Goal: Information Seeking & Learning: Learn about a topic

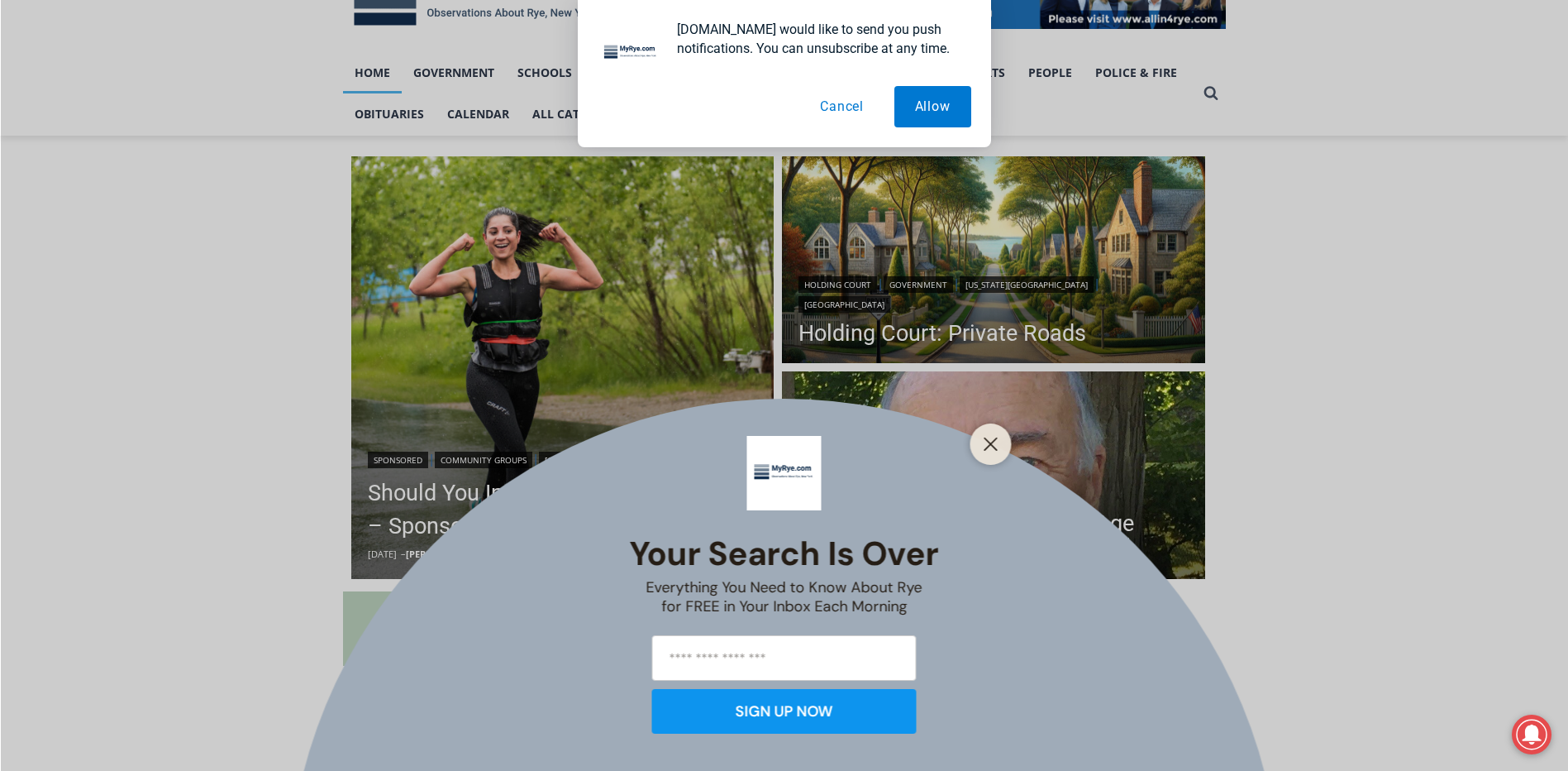
scroll to position [331, 0]
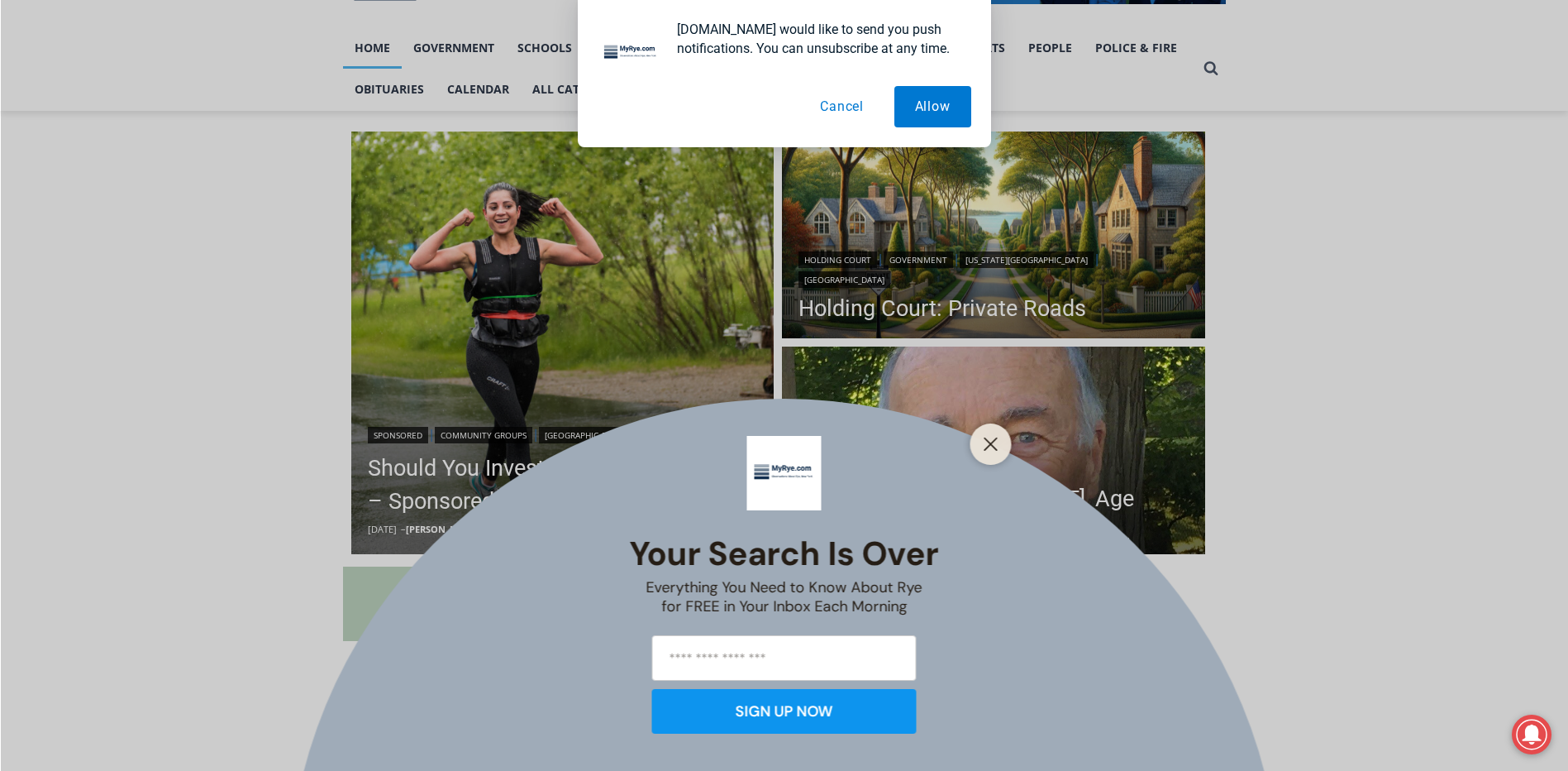
click at [996, 445] on icon "Close" at bounding box center [991, 444] width 15 height 15
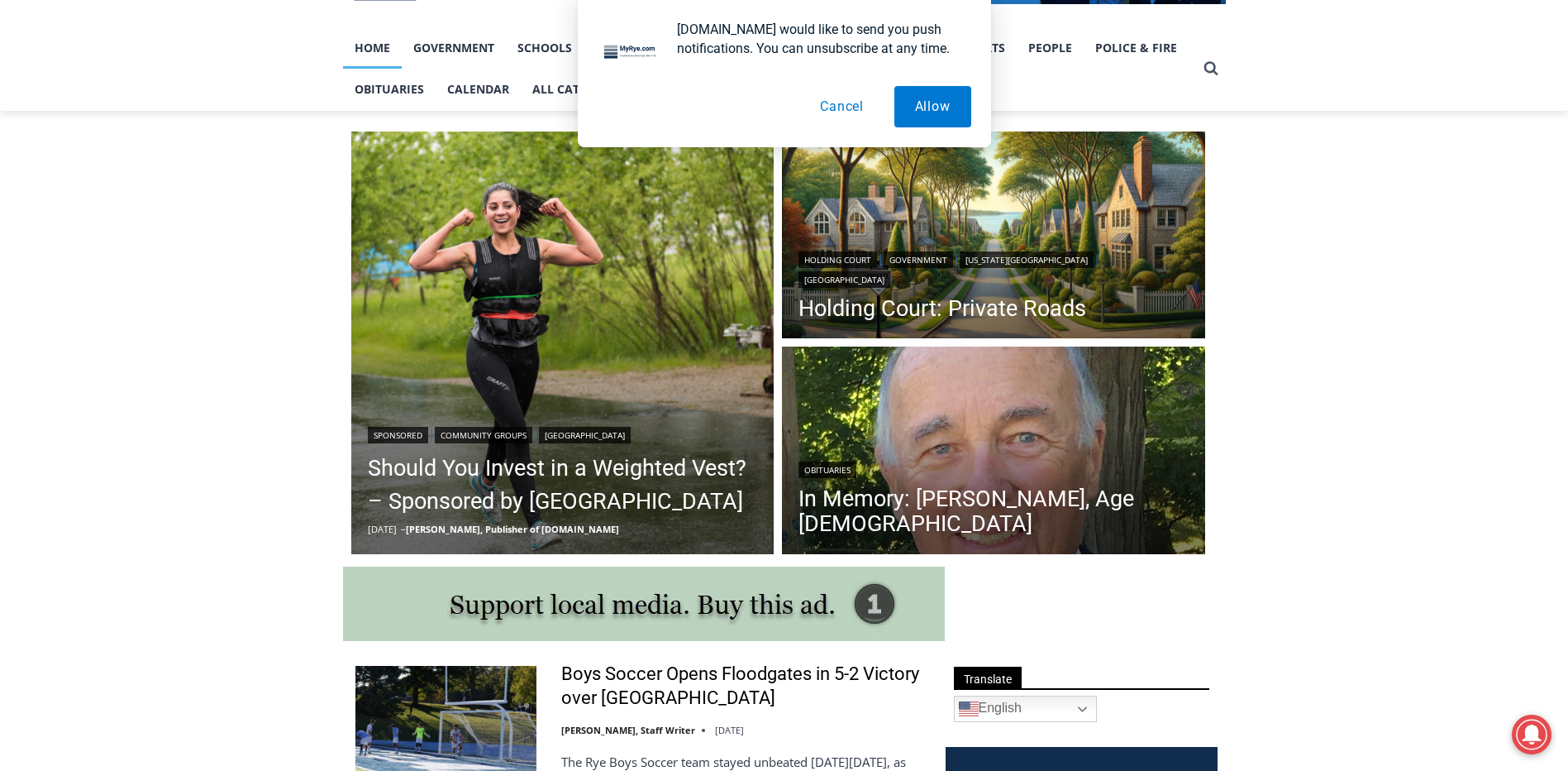
click at [841, 107] on button "Cancel" at bounding box center [842, 106] width 86 height 42
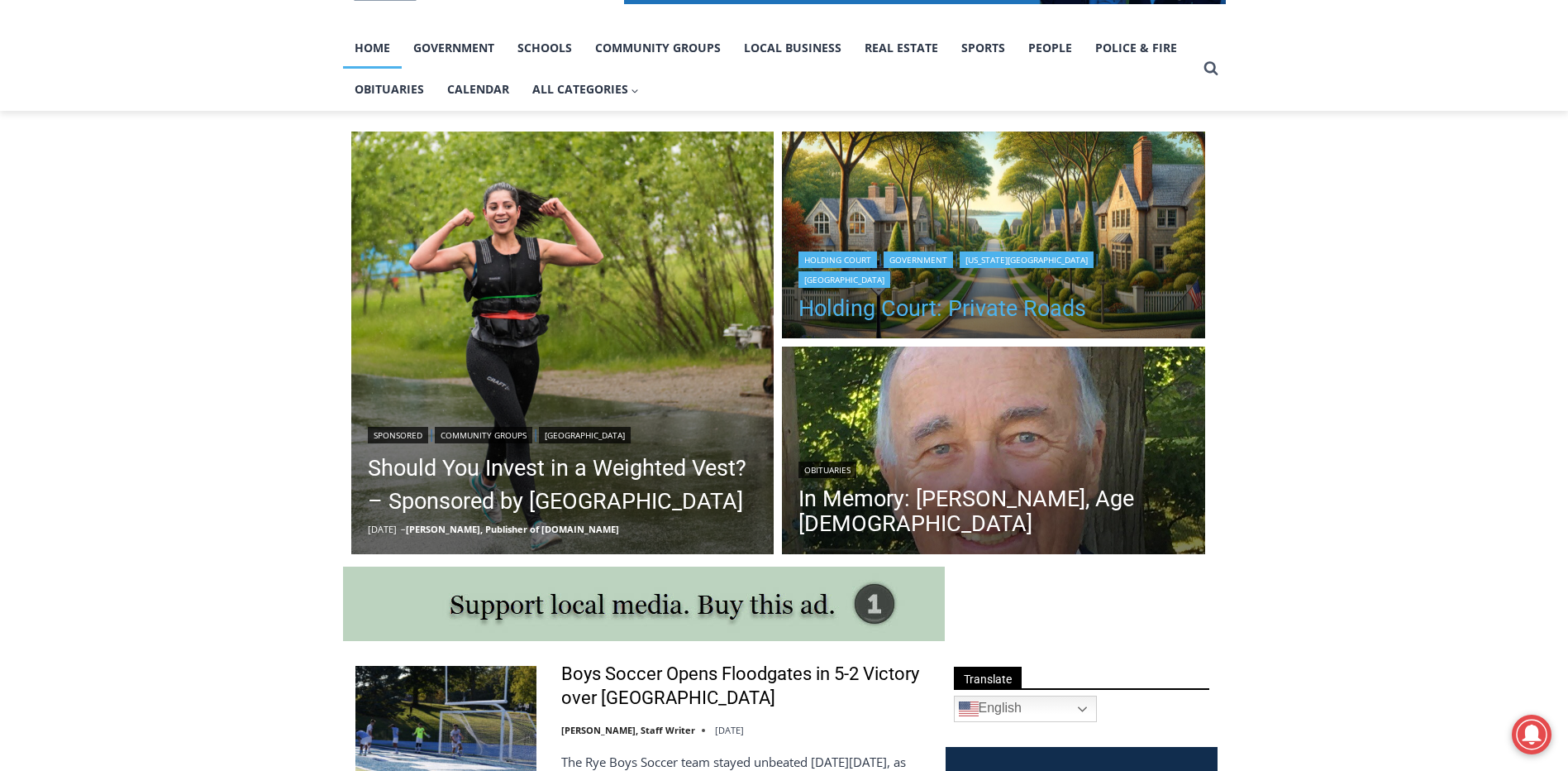
click at [982, 305] on link "Holding Court: Private Roads" at bounding box center [993, 308] width 390 height 25
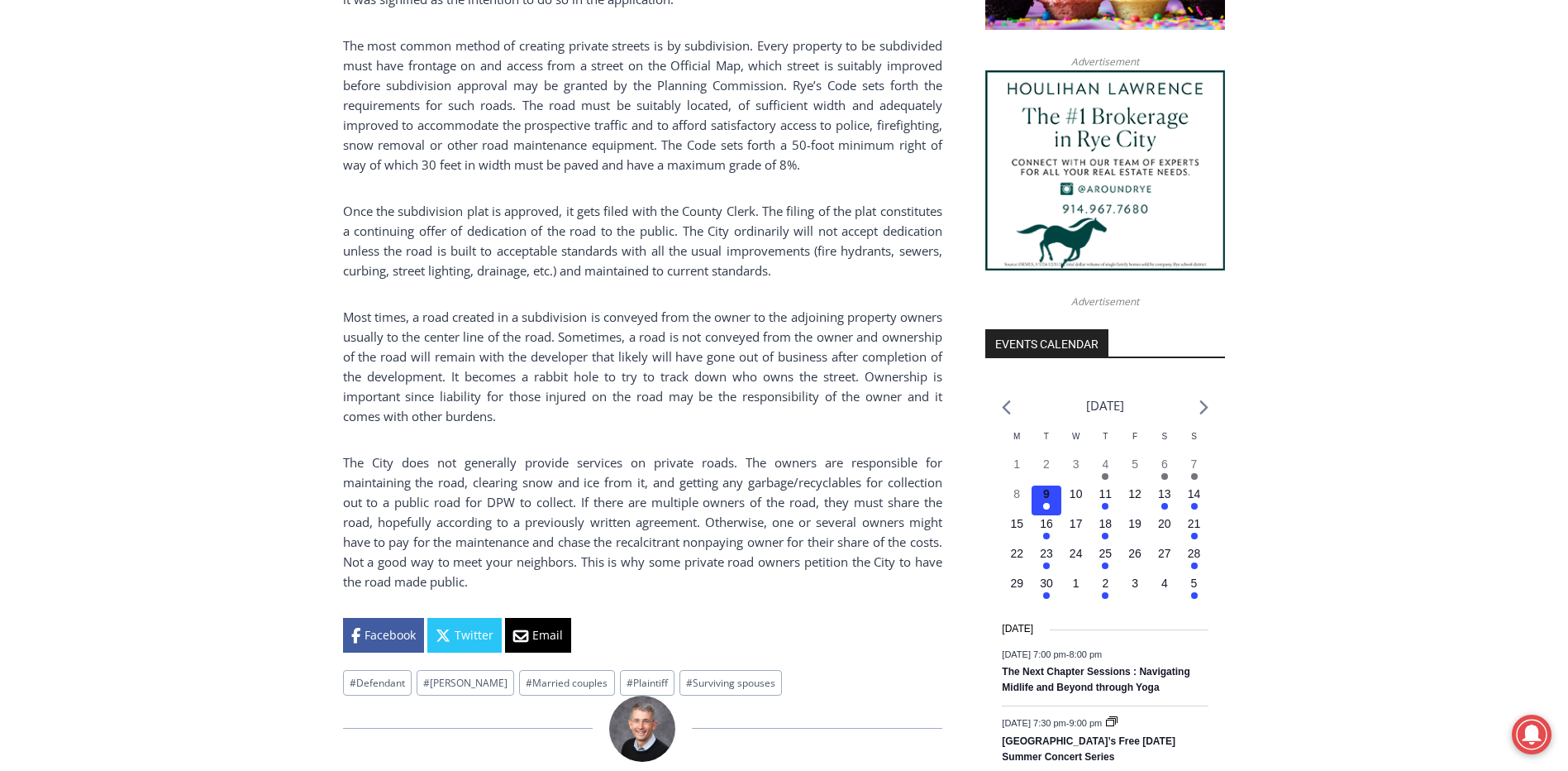
scroll to position [1539, 0]
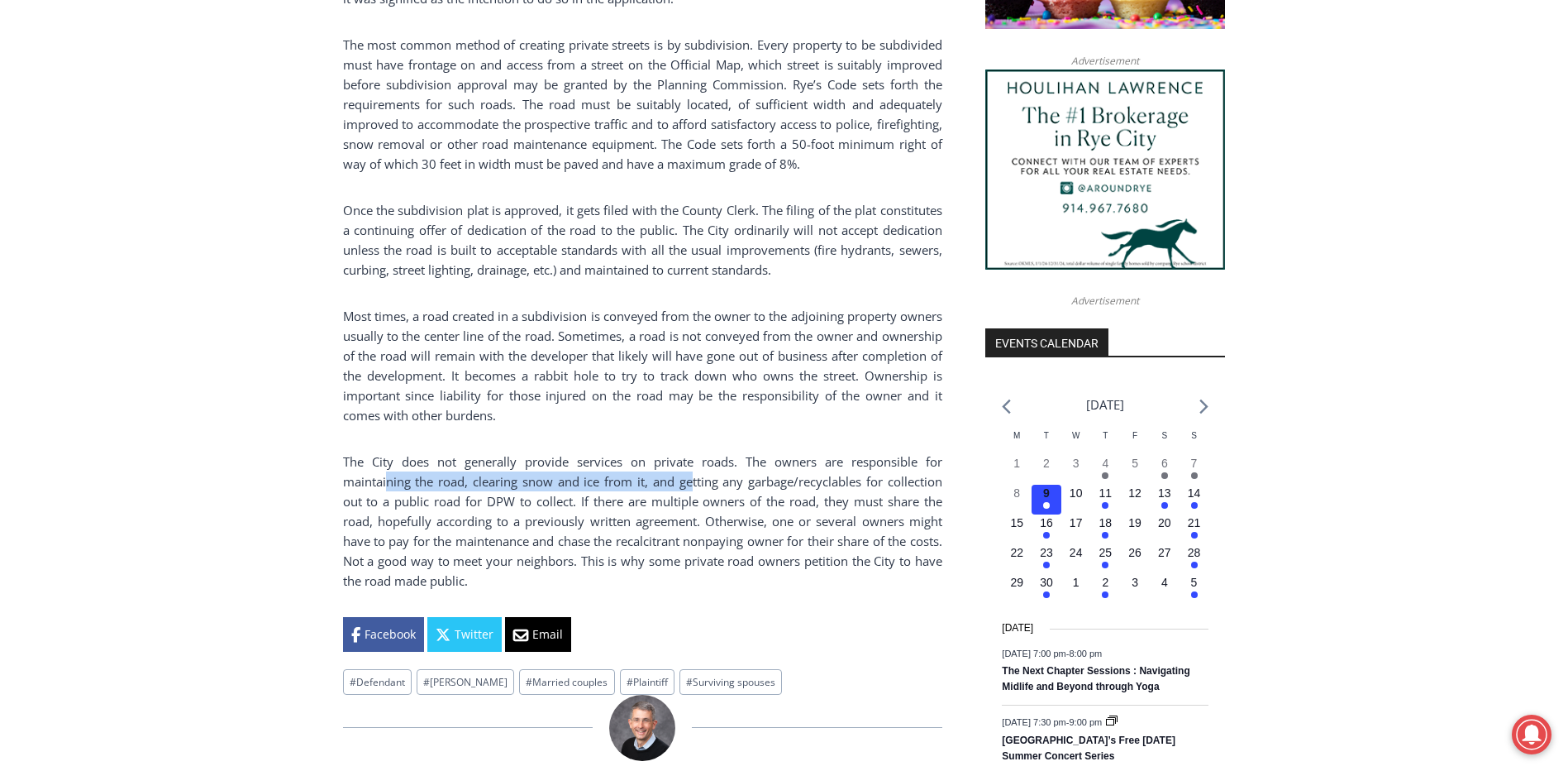
drag, startPoint x: 390, startPoint y: 485, endPoint x: 695, endPoint y: 479, distance: 305.1
click at [695, 479] on p "The City does not generally provide services on private roads. The owners are r…" at bounding box center [642, 521] width 600 height 139
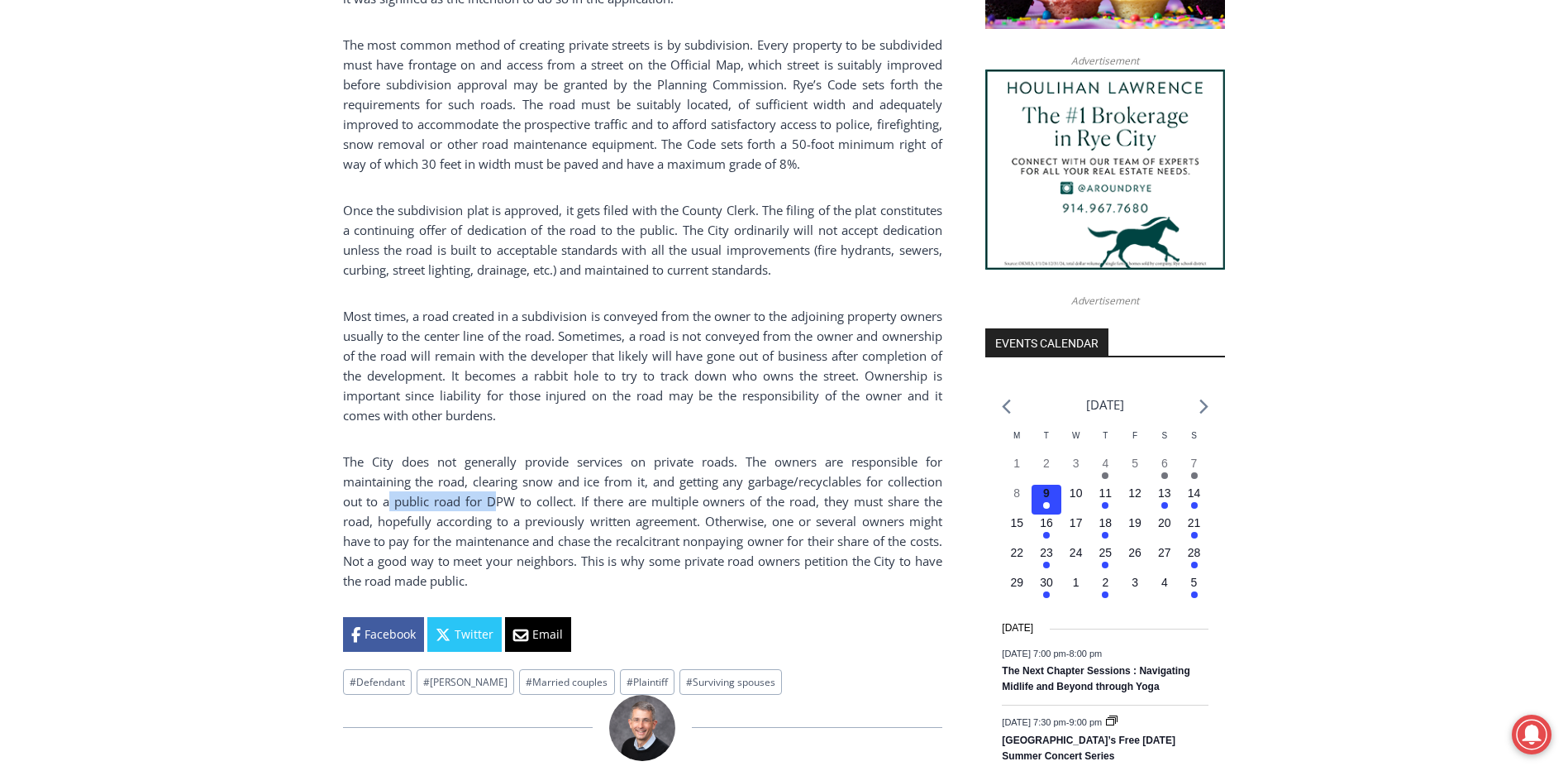
drag, startPoint x: 391, startPoint y: 513, endPoint x: 531, endPoint y: 510, distance: 140.0
click at [531, 510] on p "The City does not generally provide services on private roads. The owners are r…" at bounding box center [642, 521] width 600 height 139
drag, startPoint x: 531, startPoint y: 510, endPoint x: 847, endPoint y: 502, distance: 316.1
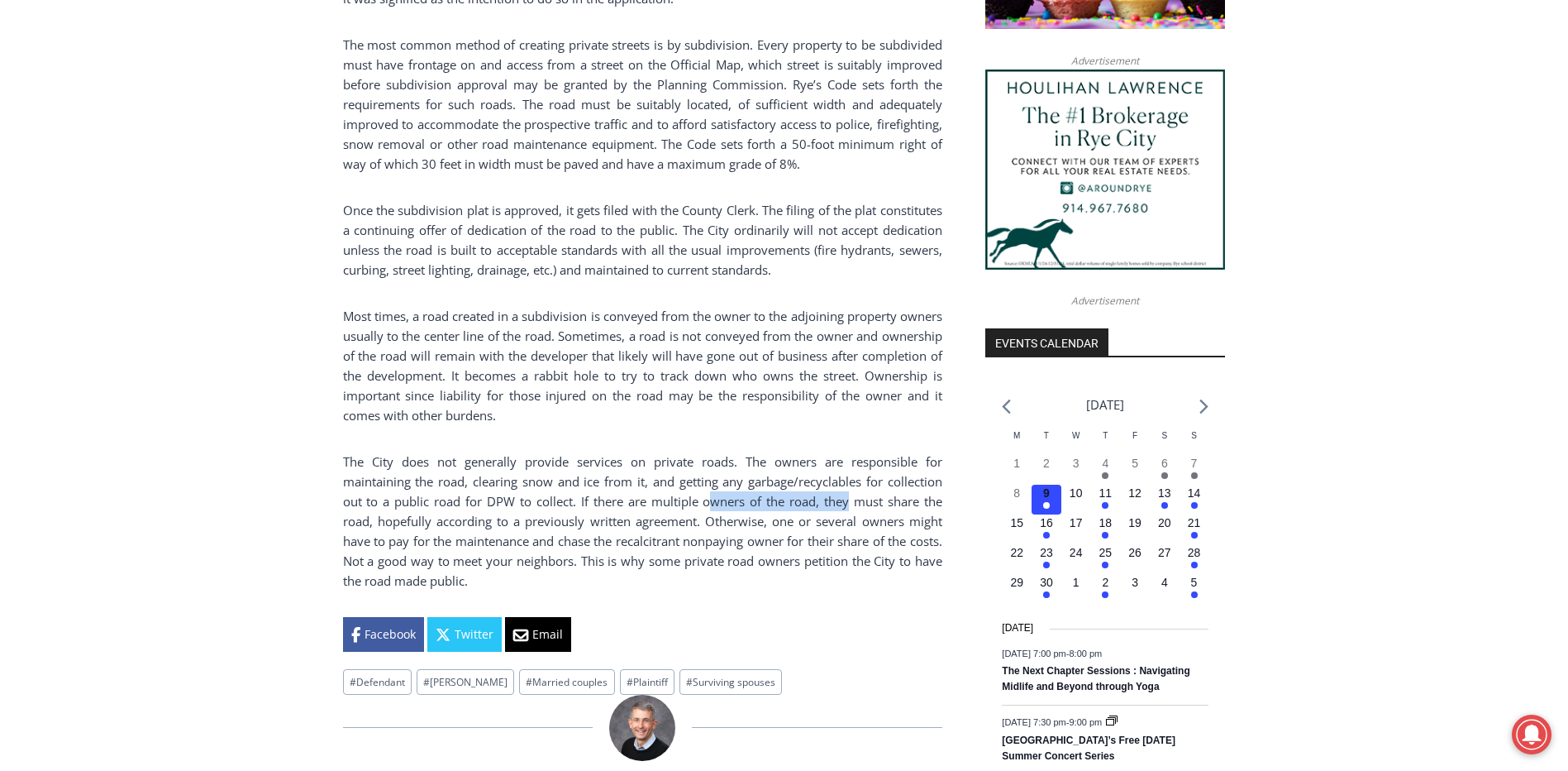
click at [847, 502] on p "The City does not generally provide services on private roads. The owners are r…" at bounding box center [642, 521] width 600 height 139
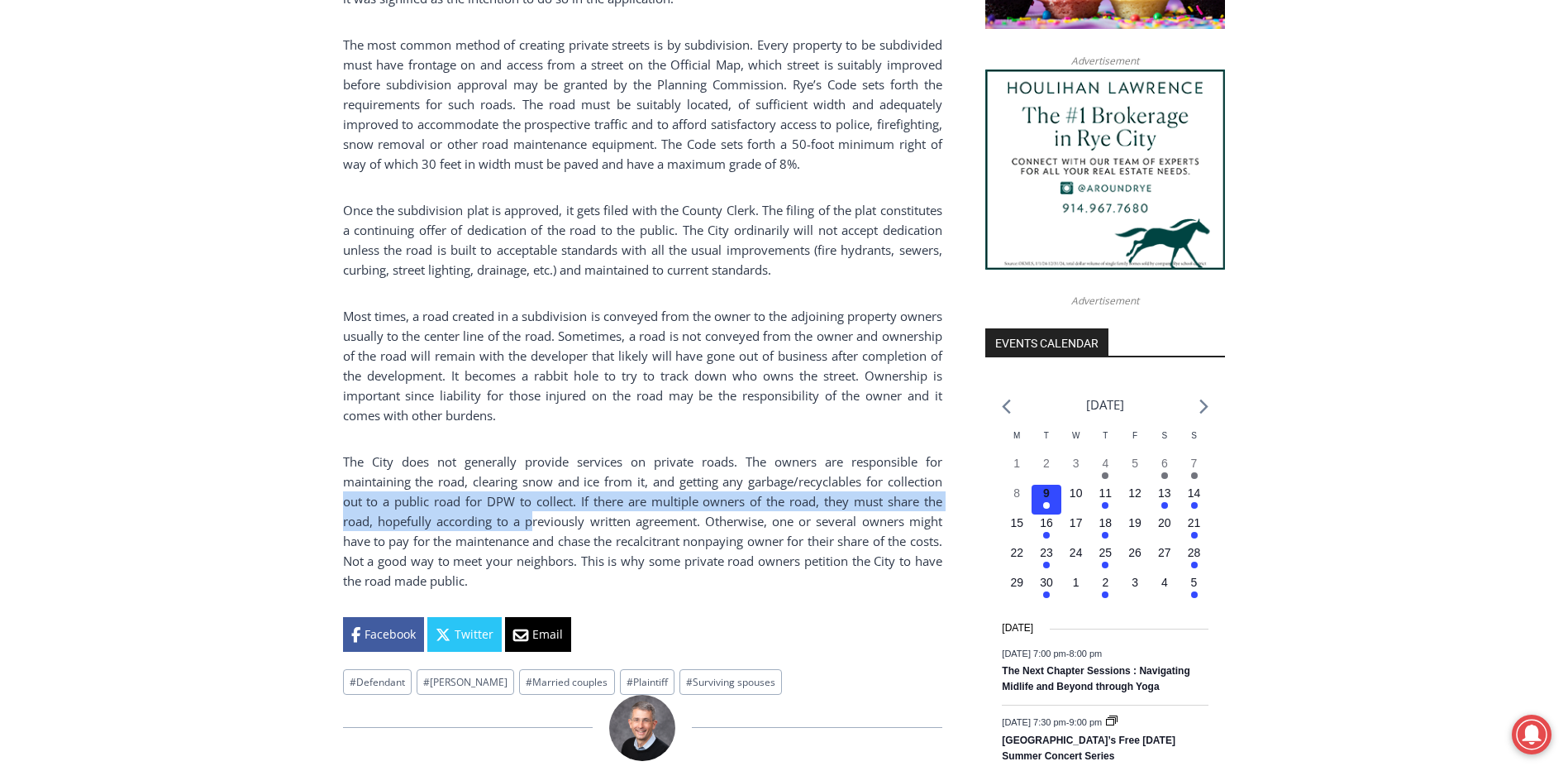
drag, startPoint x: 346, startPoint y: 513, endPoint x: 587, endPoint y: 517, distance: 241.0
click at [587, 517] on p "The City does not generally provide services on private roads. The owners are r…" at bounding box center [642, 521] width 600 height 139
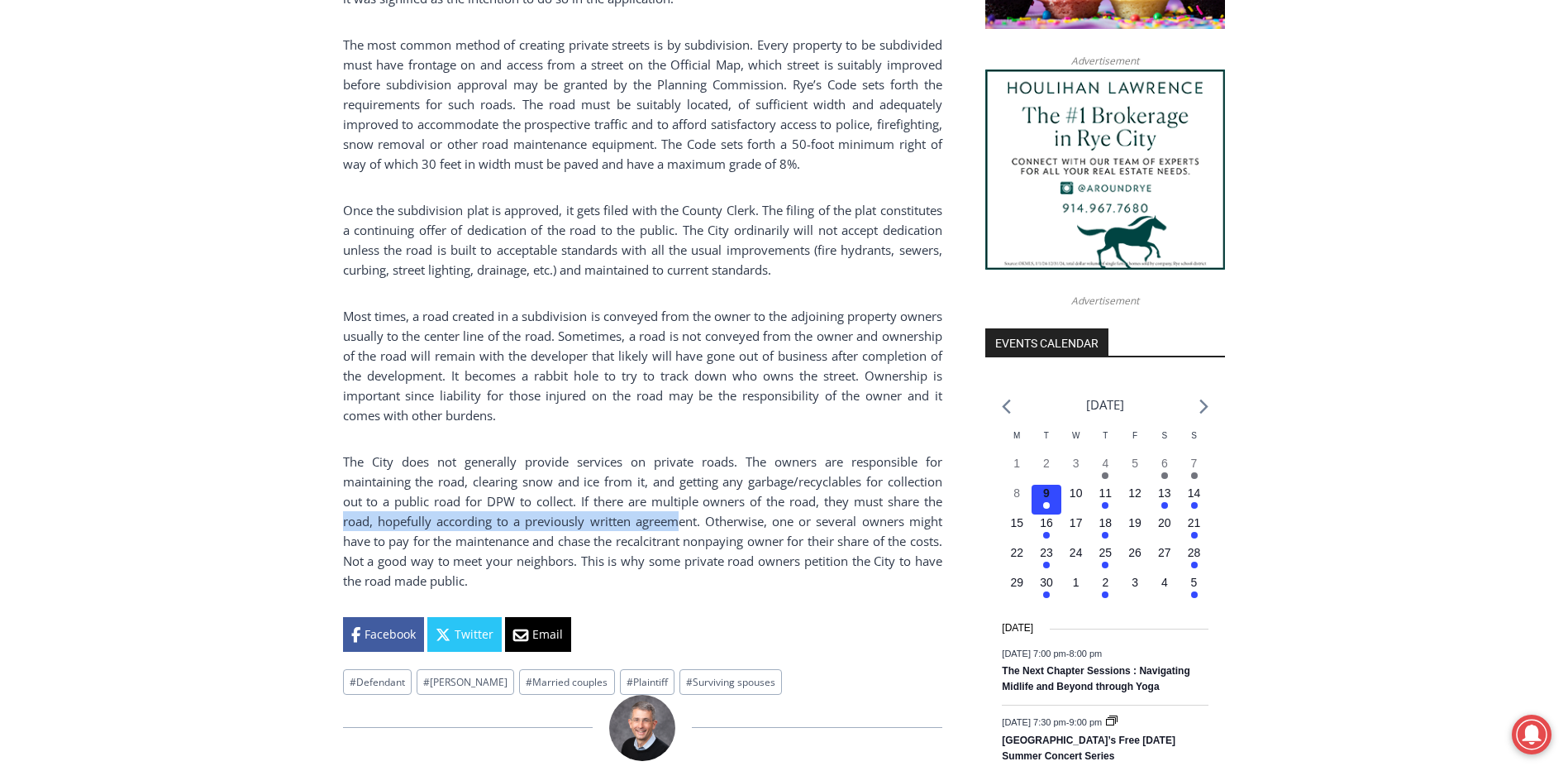
drag, startPoint x: 587, startPoint y: 517, endPoint x: 295, endPoint y: 531, distance: 292.3
click at [295, 531] on div "Home > Government > [US_STATE][GEOGRAPHIC_DATA] > Rye City Court > Holding Cour…" at bounding box center [784, 471] width 1568 height 3136
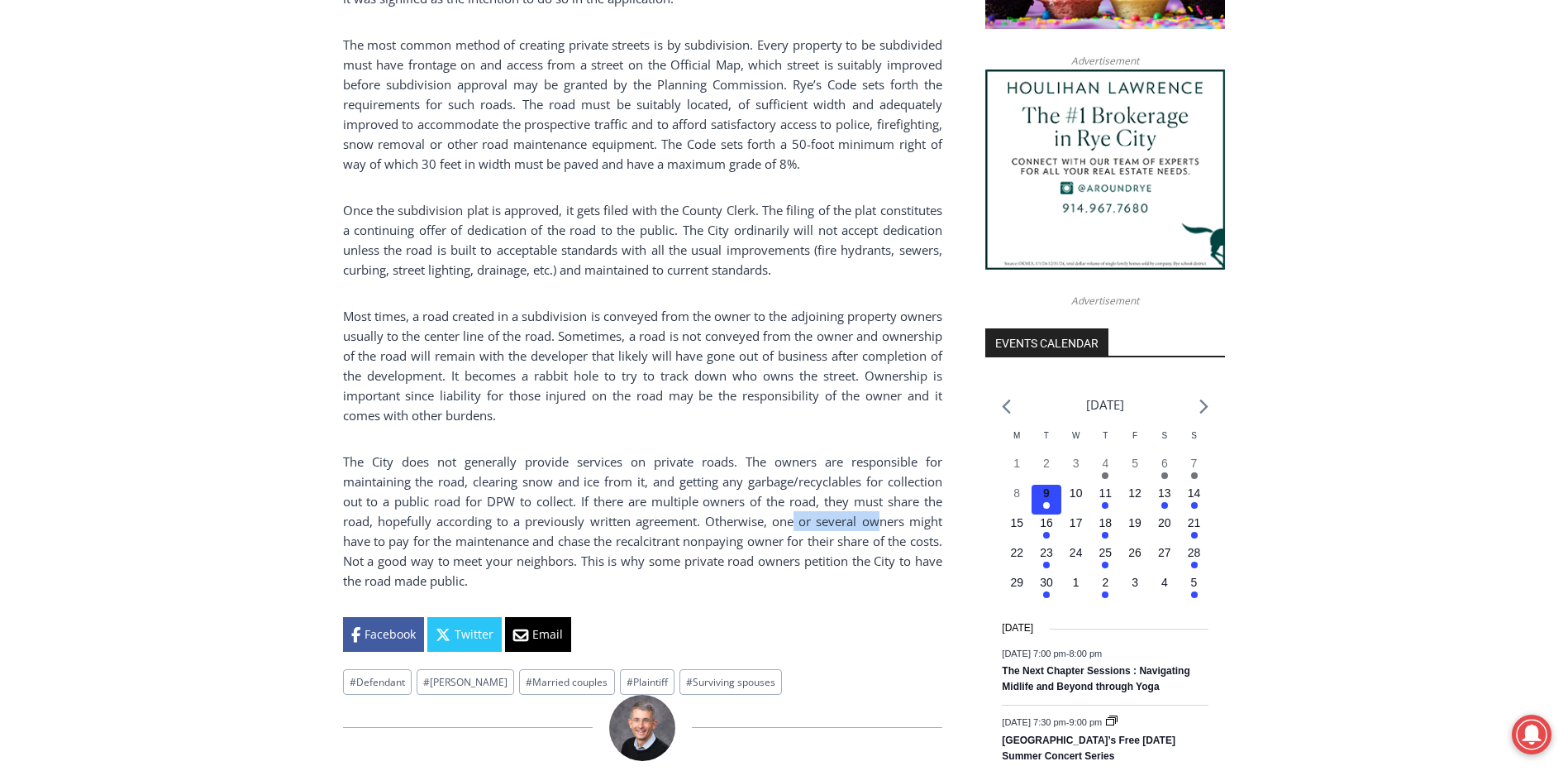
drag, startPoint x: 795, startPoint y: 518, endPoint x: 878, endPoint y: 523, distance: 83.2
click at [878, 523] on p "The City does not generally provide services on private roads. The owners are r…" at bounding box center [642, 521] width 600 height 139
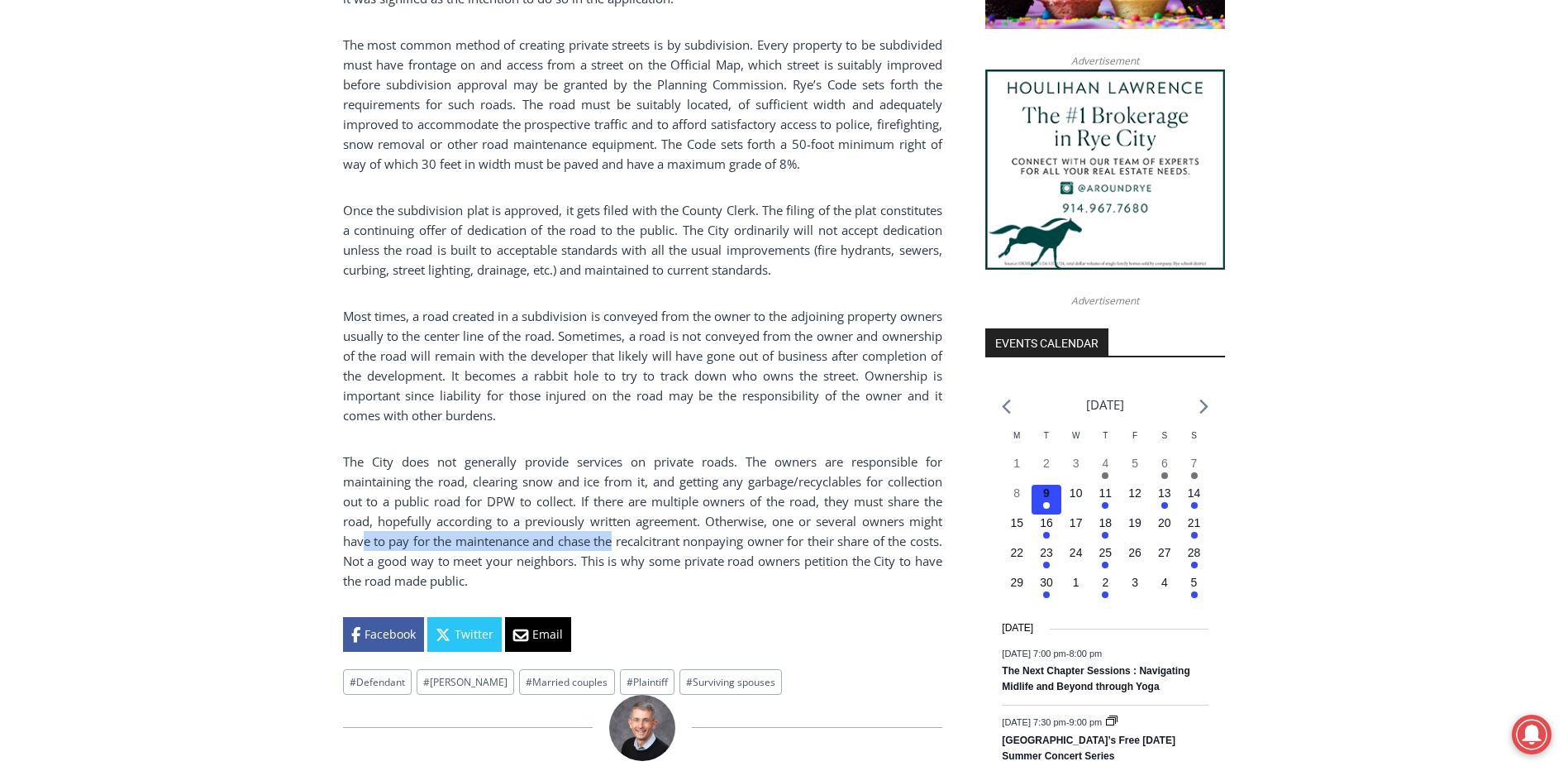
drag, startPoint x: 362, startPoint y: 546, endPoint x: 640, endPoint y: 537, distance: 278.1
click at [640, 537] on p "The City does not generally provide services on private roads. The owners are r…" at bounding box center [642, 521] width 600 height 139
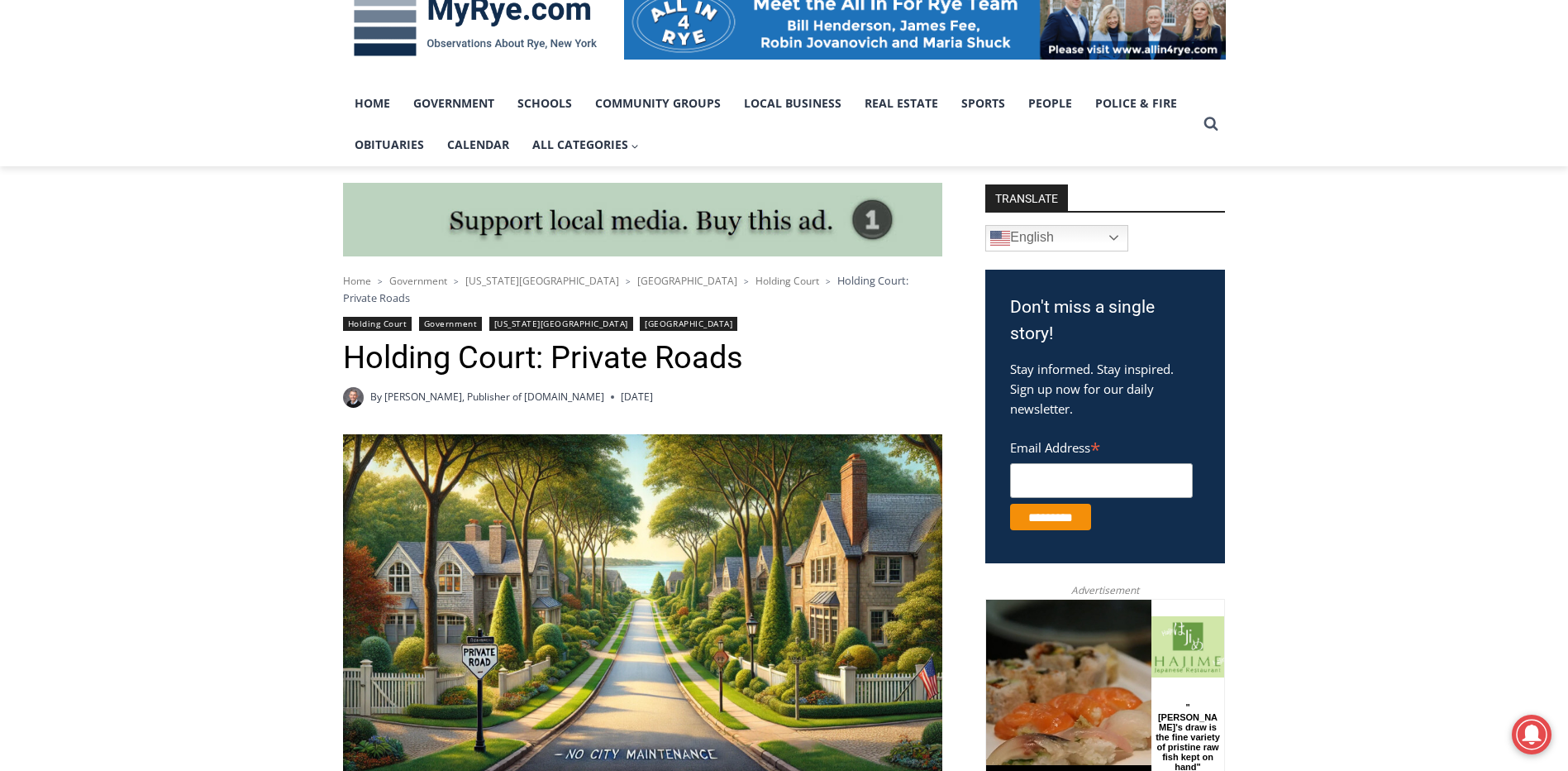
scroll to position [0, 0]
